Goal: Find specific page/section: Find specific page/section

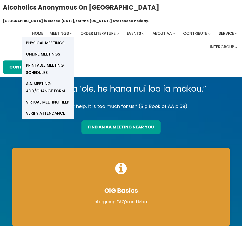
click at [55, 54] on span "Online Meetings" at bounding box center [43, 54] width 34 height 7
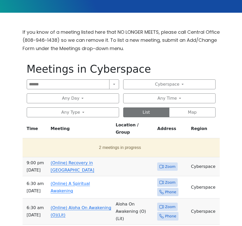
scroll to position [156, 0]
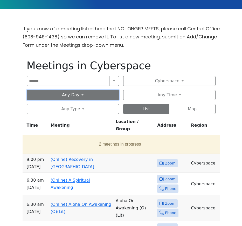
click at [82, 94] on button "Any Day" at bounding box center [73, 95] width 92 height 10
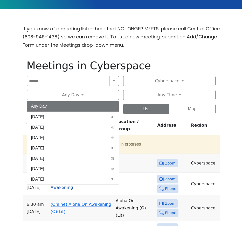
click at [47, 170] on button "[DATE] 44" at bounding box center [73, 169] width 92 height 10
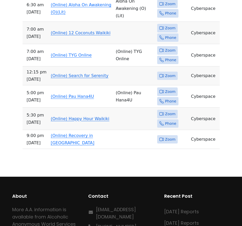
scroll to position [337, 0]
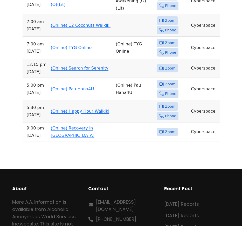
click at [168, 103] on span "Zoom" at bounding box center [170, 106] width 10 height 6
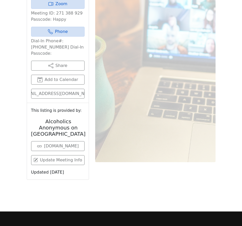
scroll to position [211, 0]
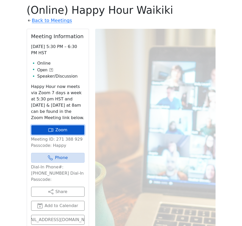
click at [64, 129] on link "Zoom" at bounding box center [57, 130] width 53 height 10
